Goal: Transaction & Acquisition: Purchase product/service

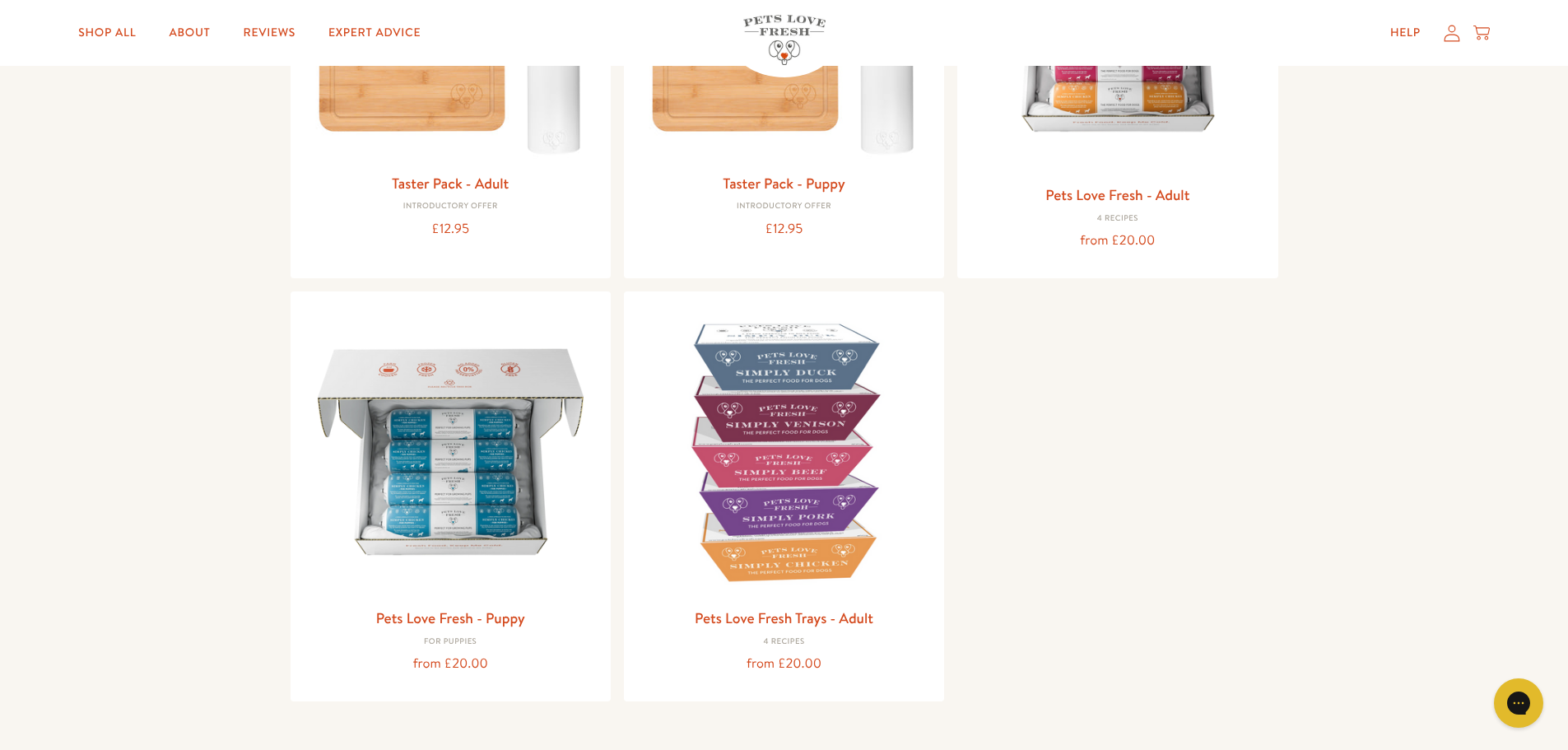
scroll to position [412, 0]
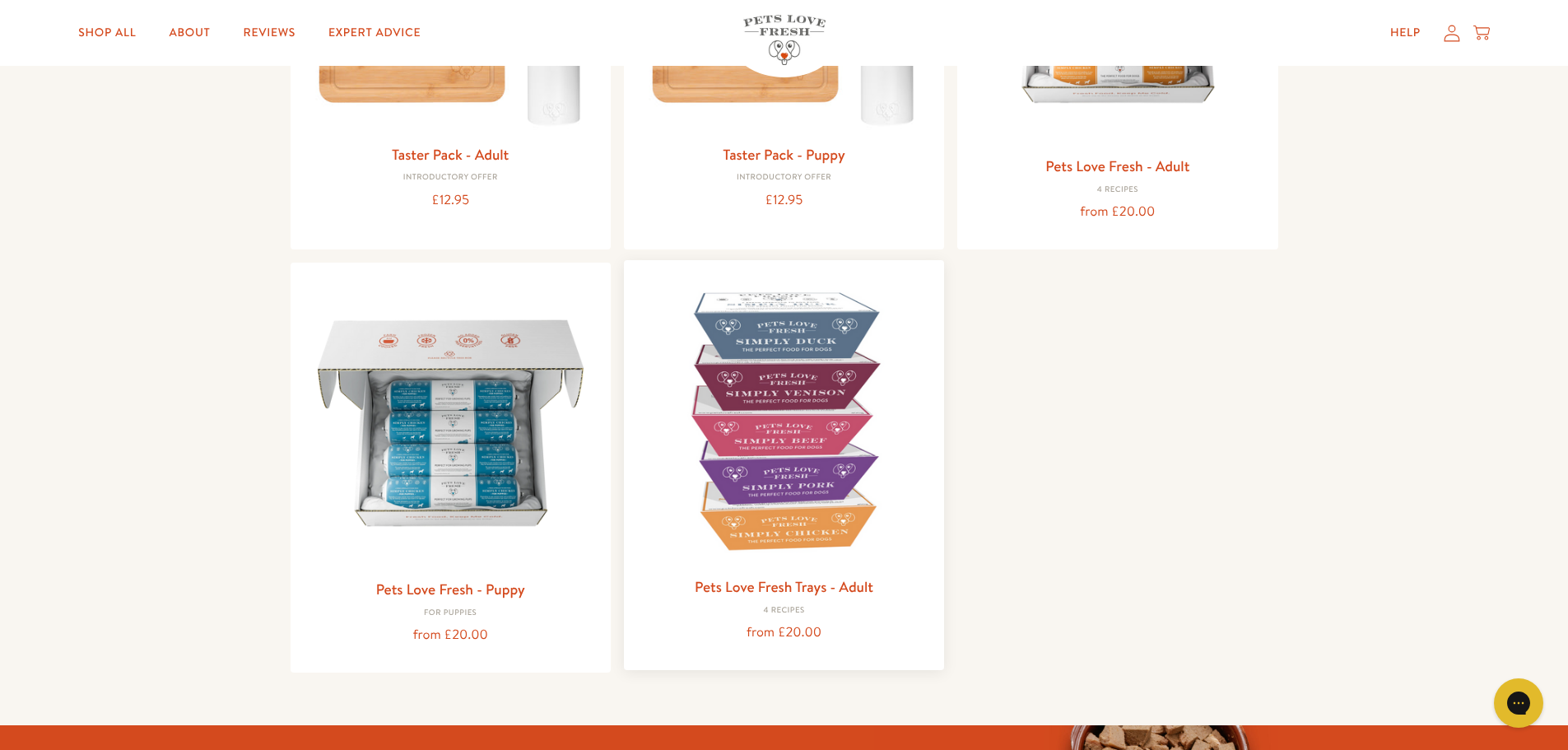
click at [786, 457] on img at bounding box center [784, 420] width 294 height 294
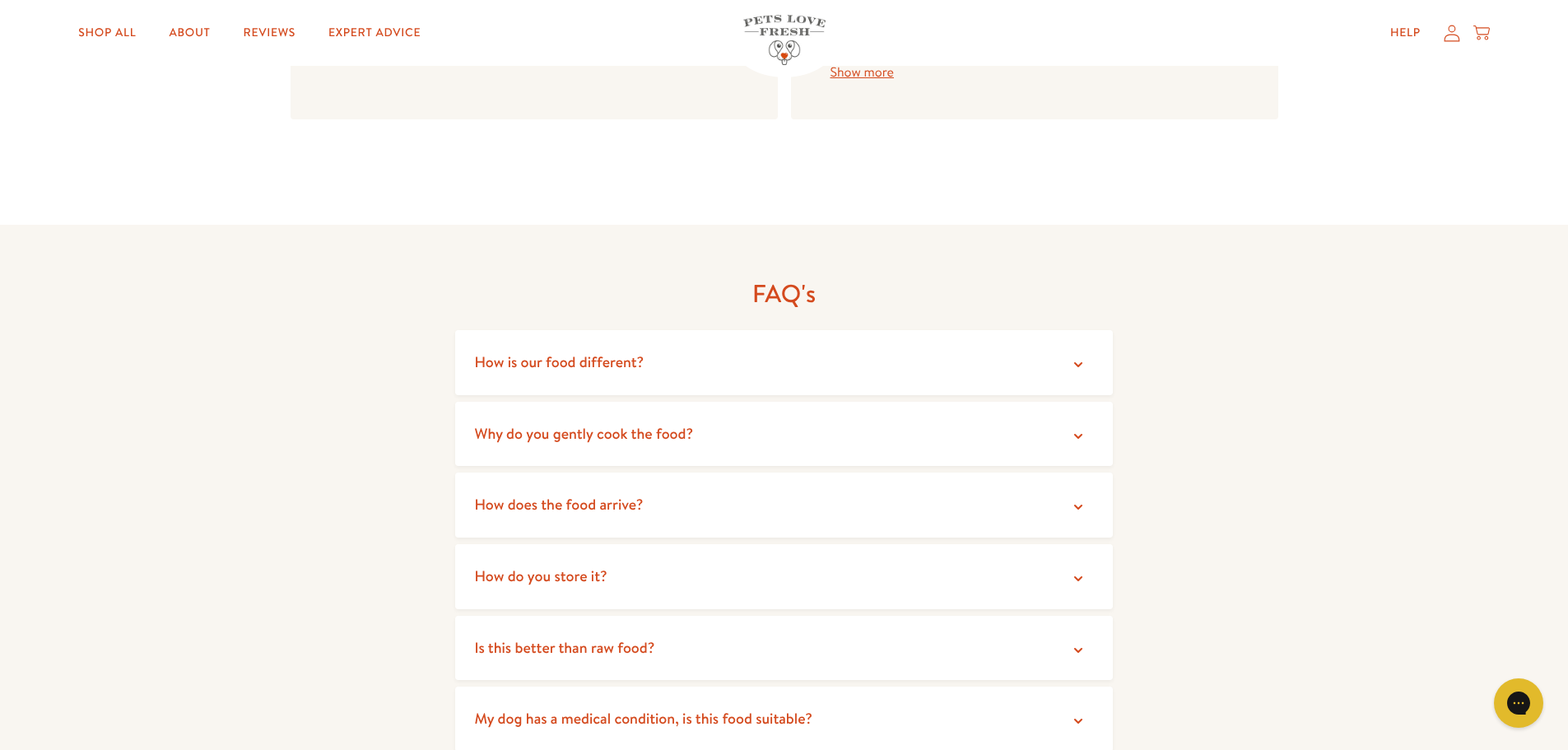
scroll to position [1976, 0]
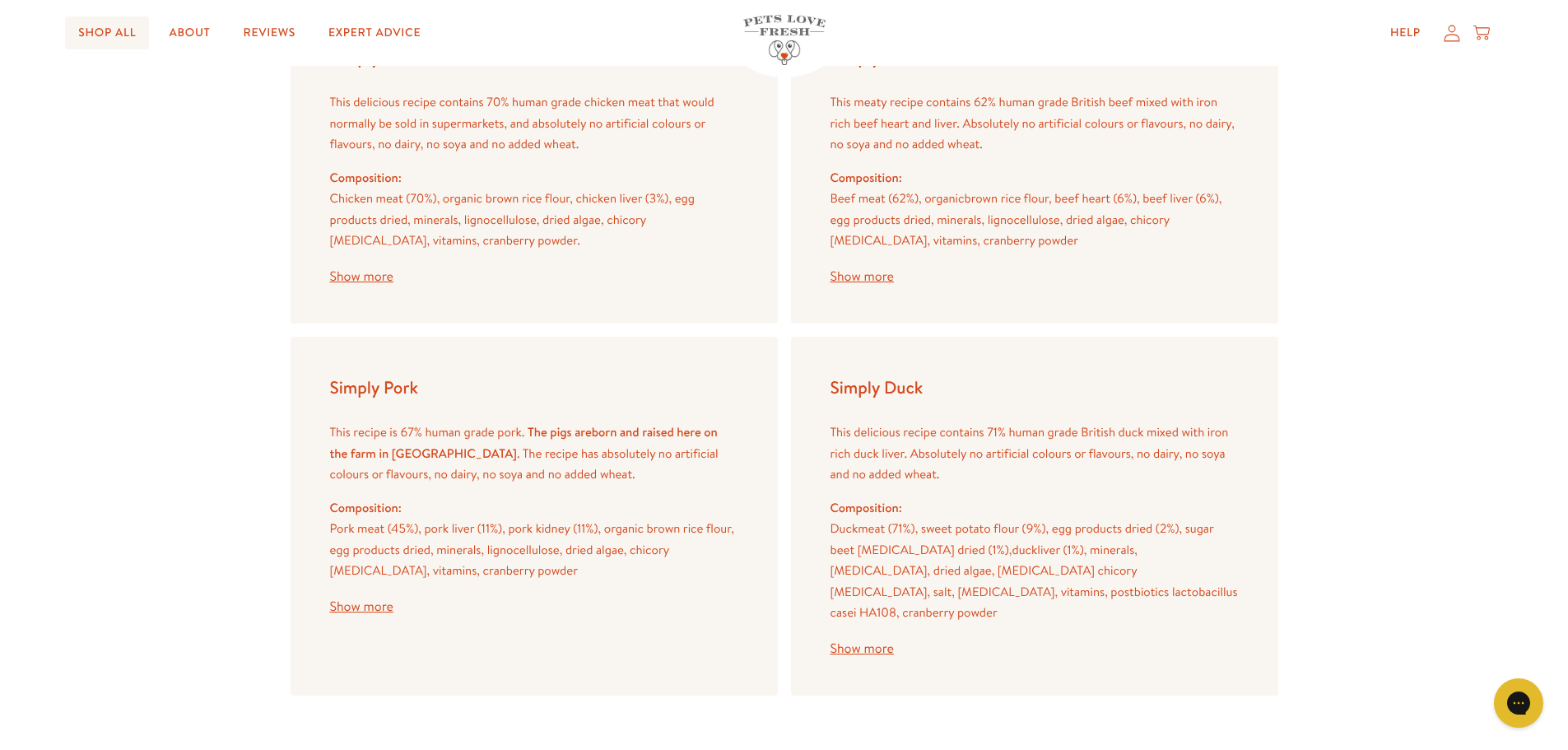
click at [93, 31] on link "Shop All" at bounding box center [107, 32] width 84 height 33
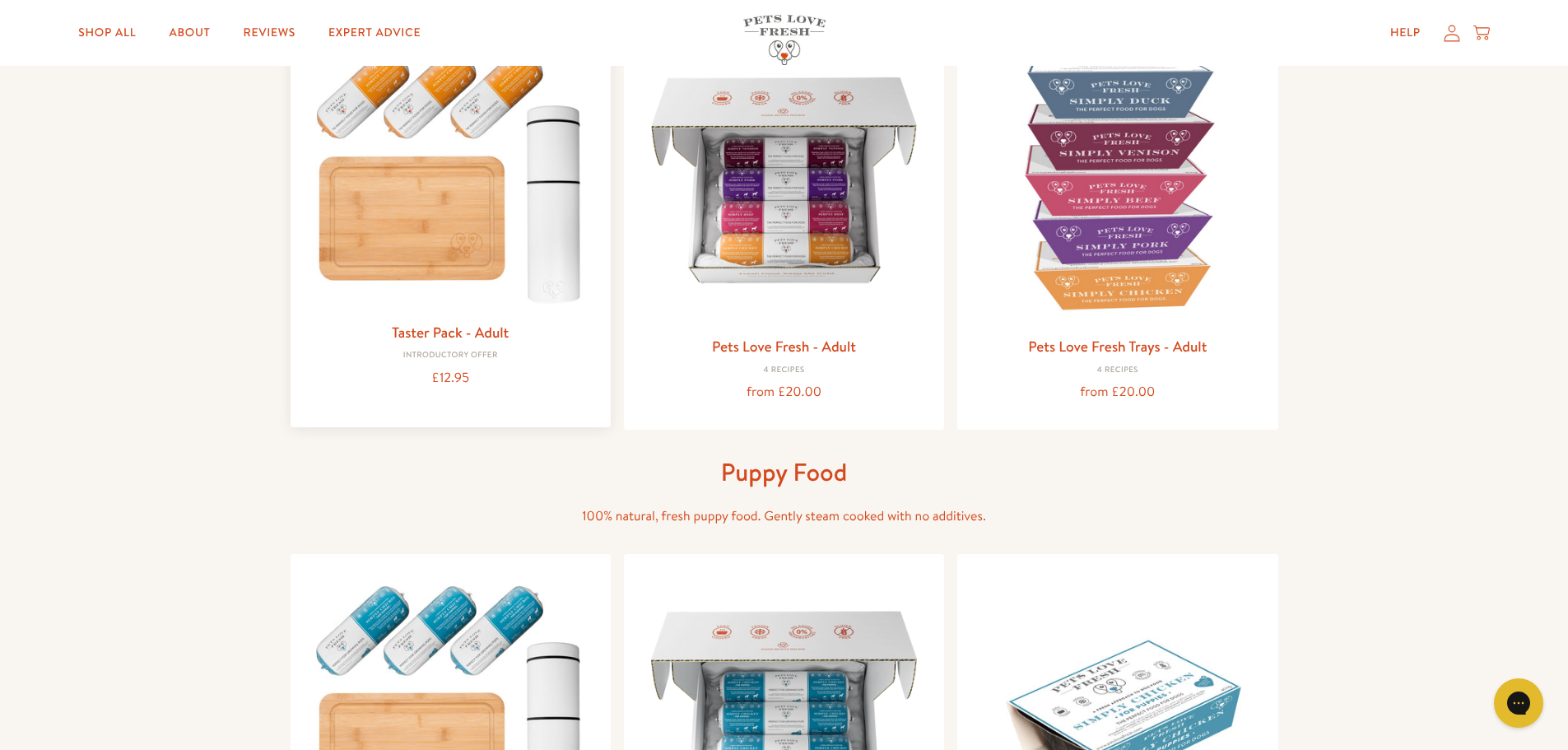
scroll to position [247, 0]
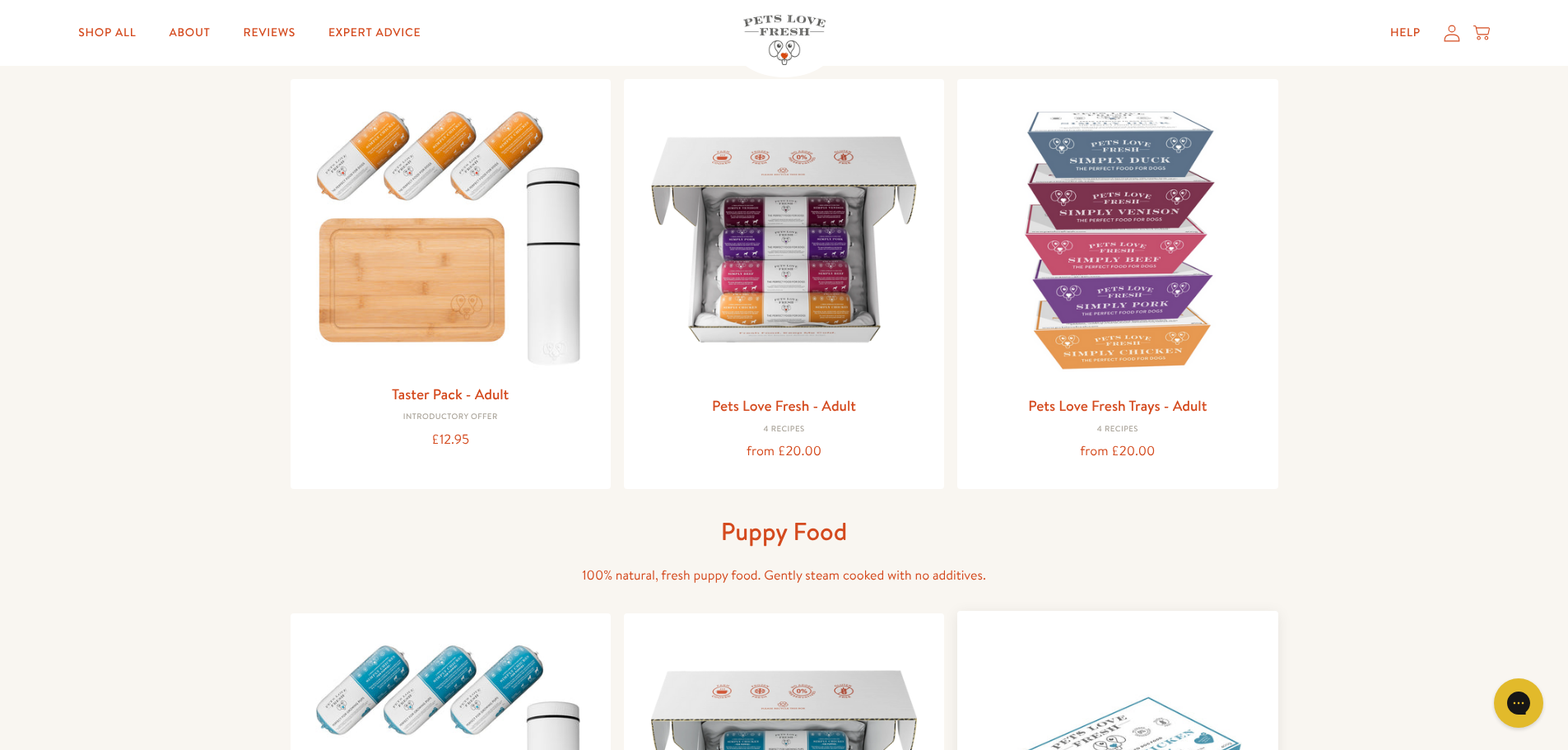
scroll to position [165, 0]
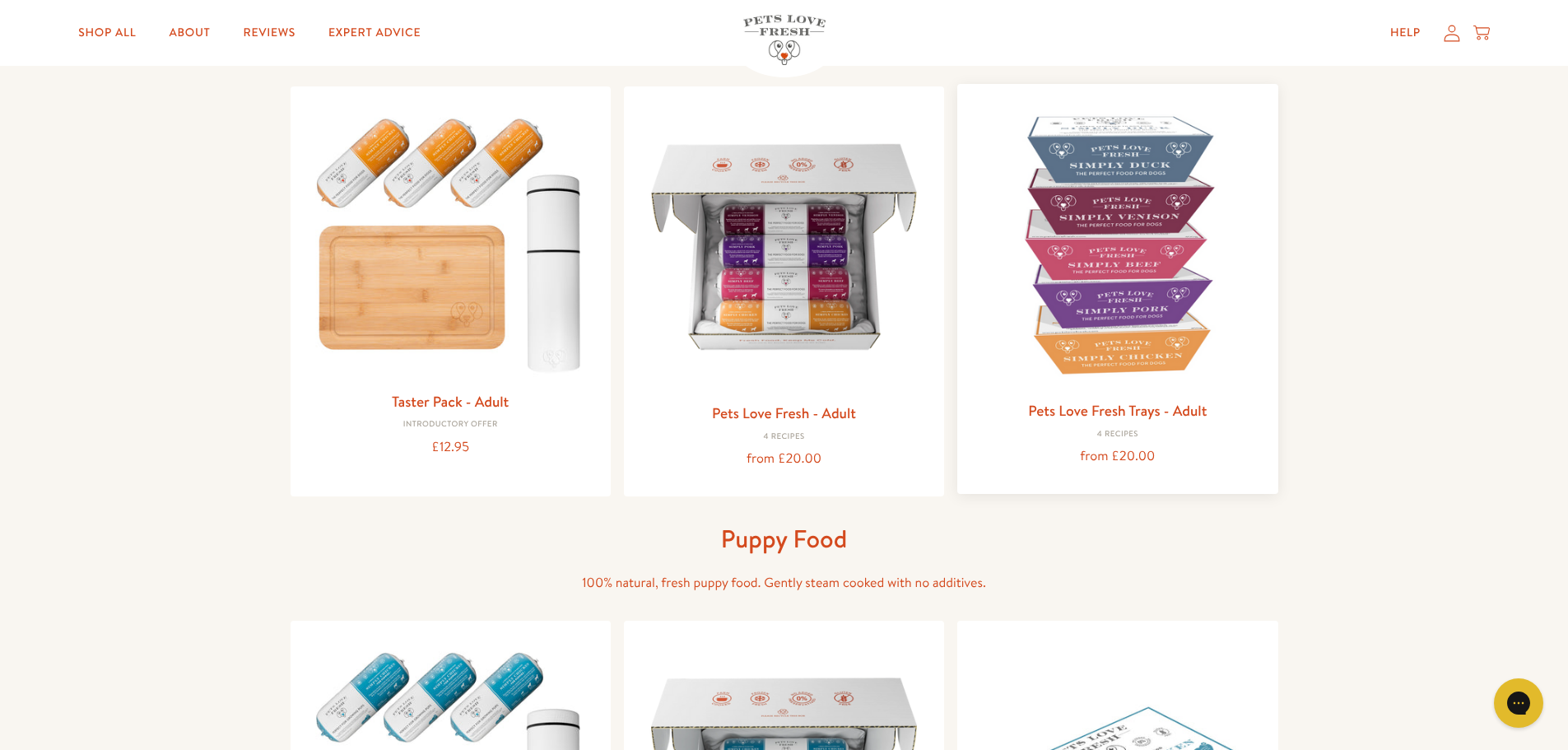
click at [1137, 245] on img at bounding box center [1118, 244] width 294 height 294
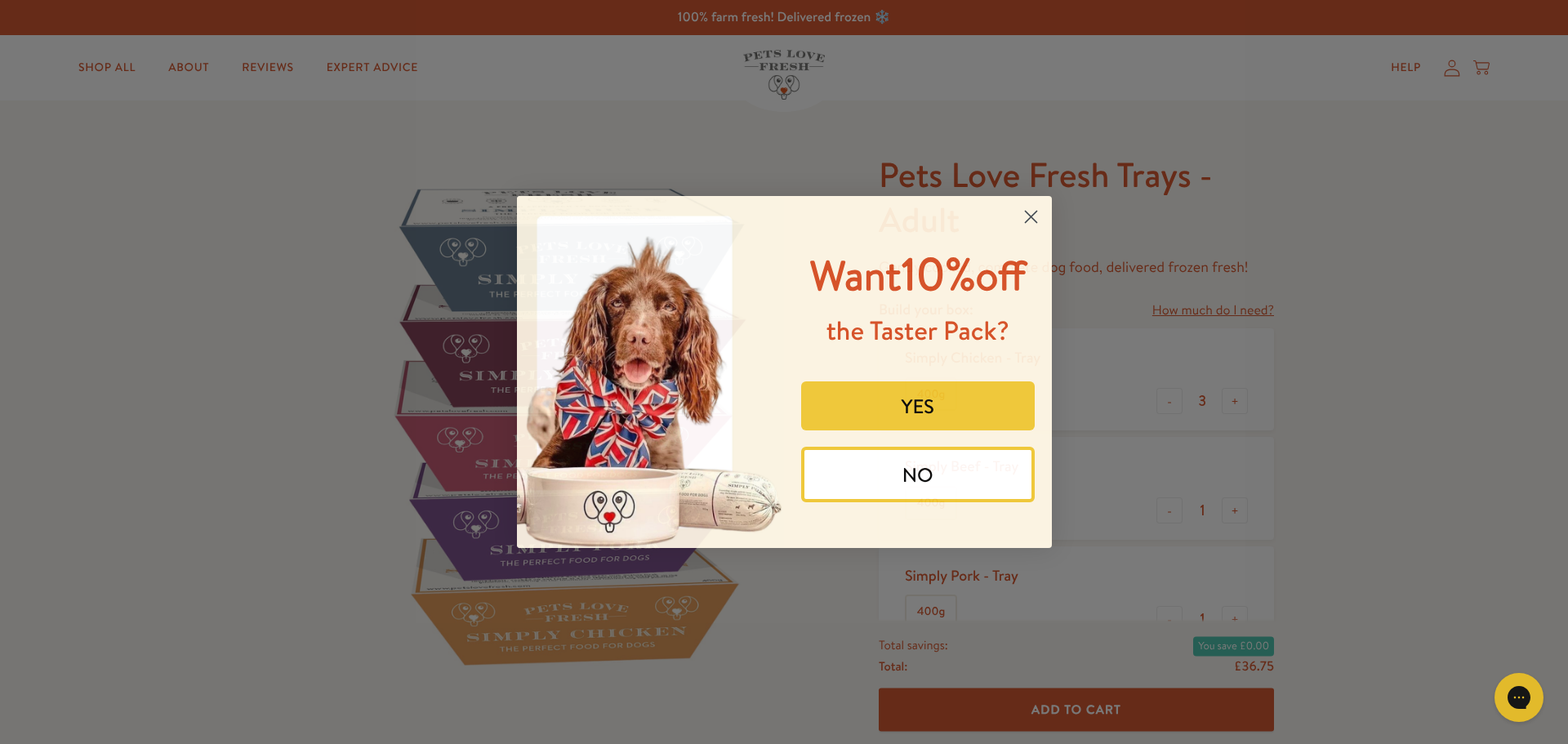
click at [1030, 218] on circle "Close dialog" at bounding box center [1030, 217] width 27 height 27
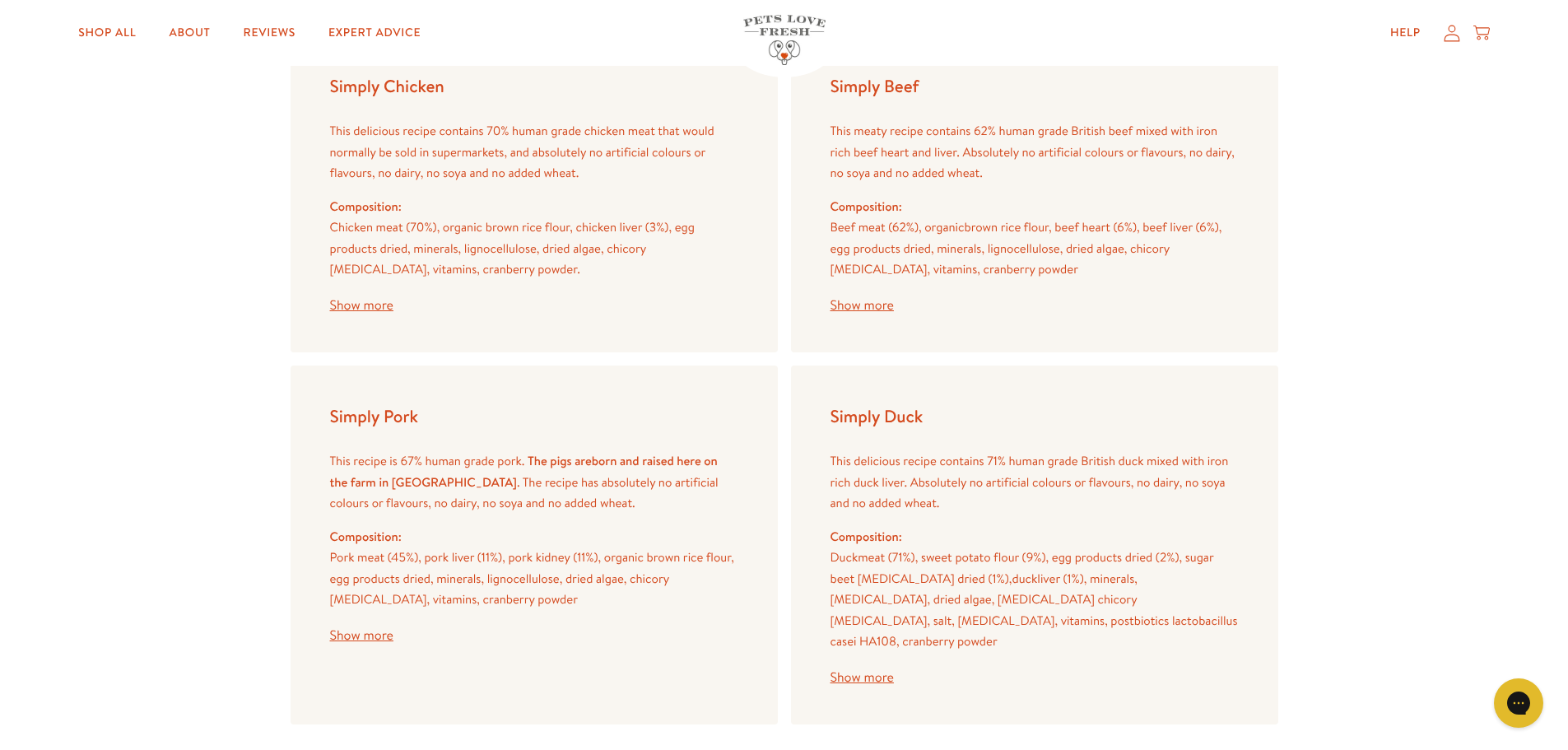
scroll to position [1976, 0]
